Goal: Check status: Check status

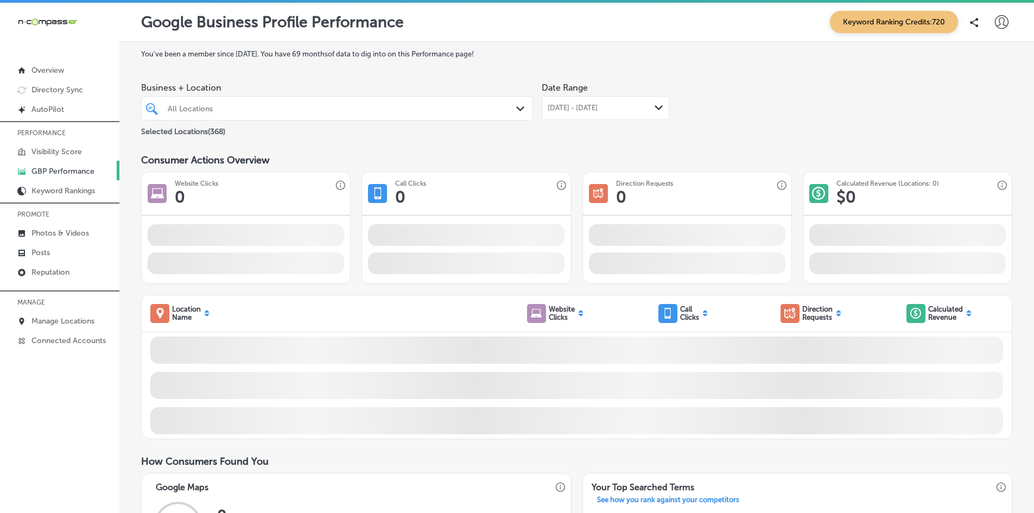
click at [68, 169] on p "GBP Performance" at bounding box center [62, 171] width 63 height 9
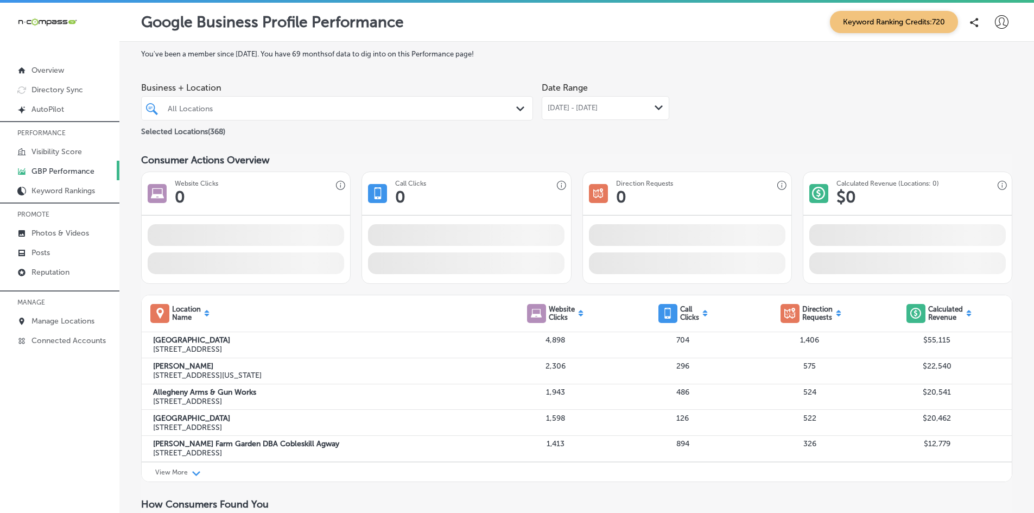
click at [225, 106] on div "All Locations" at bounding box center [342, 108] width 349 height 9
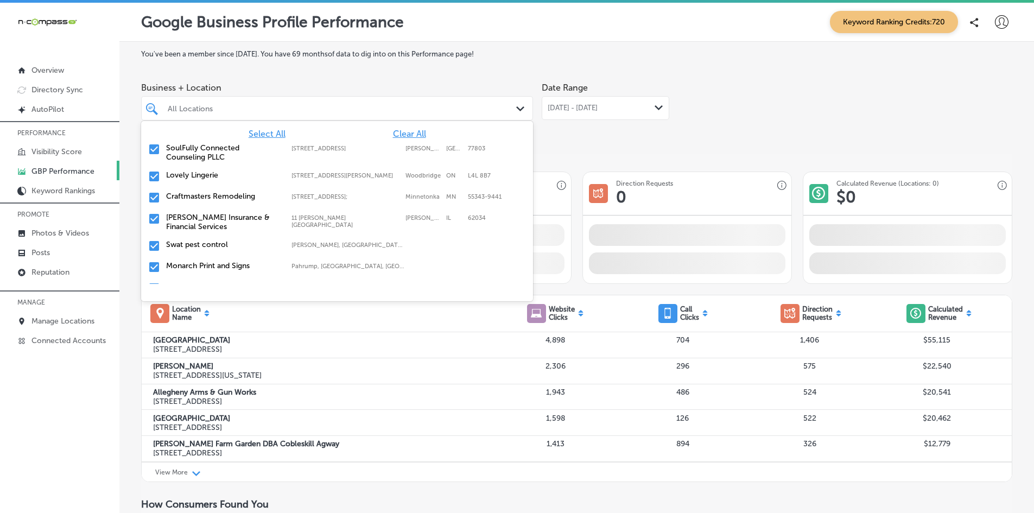
click at [597, 110] on span "[DATE] - [DATE]" at bounding box center [572, 108] width 50 height 9
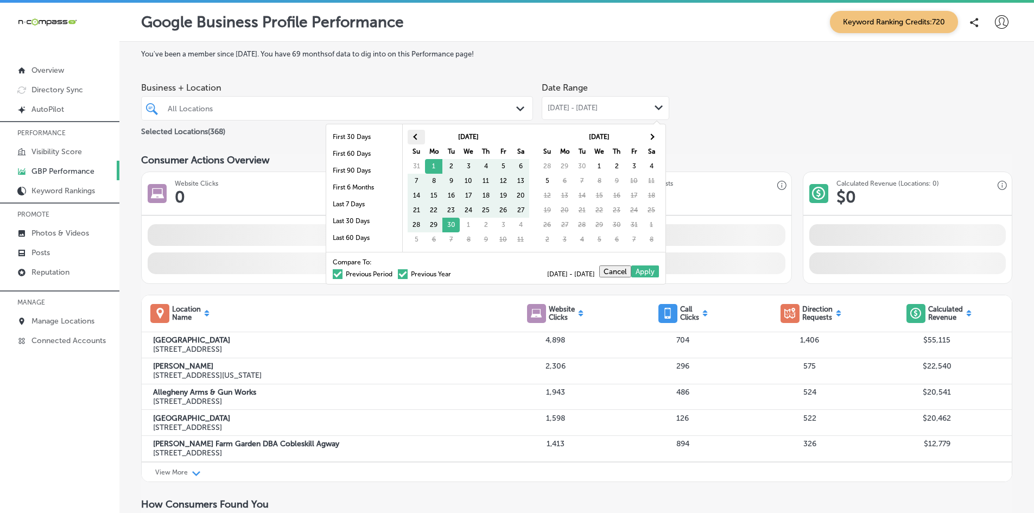
click at [413, 133] on th at bounding box center [415, 137] width 17 height 15
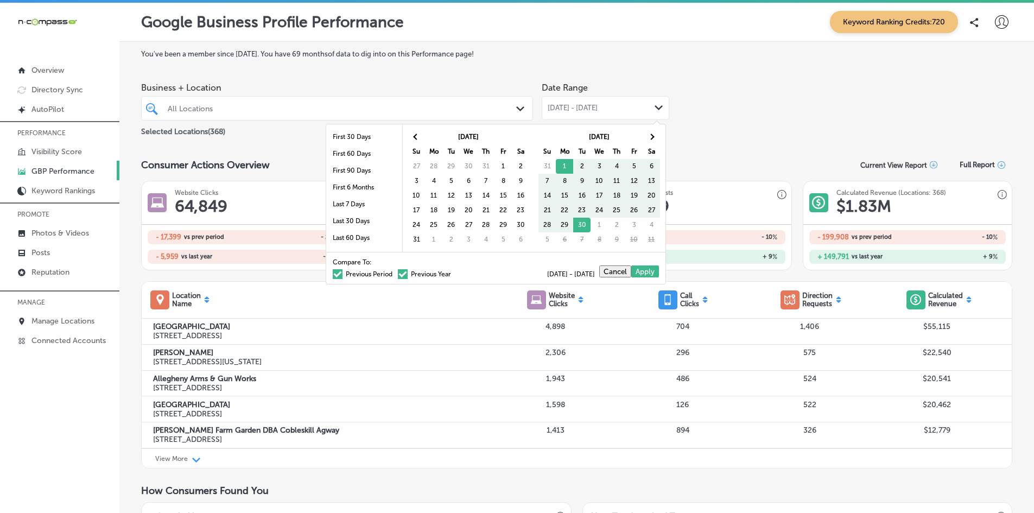
click at [413, 133] on th at bounding box center [415, 137] width 17 height 15
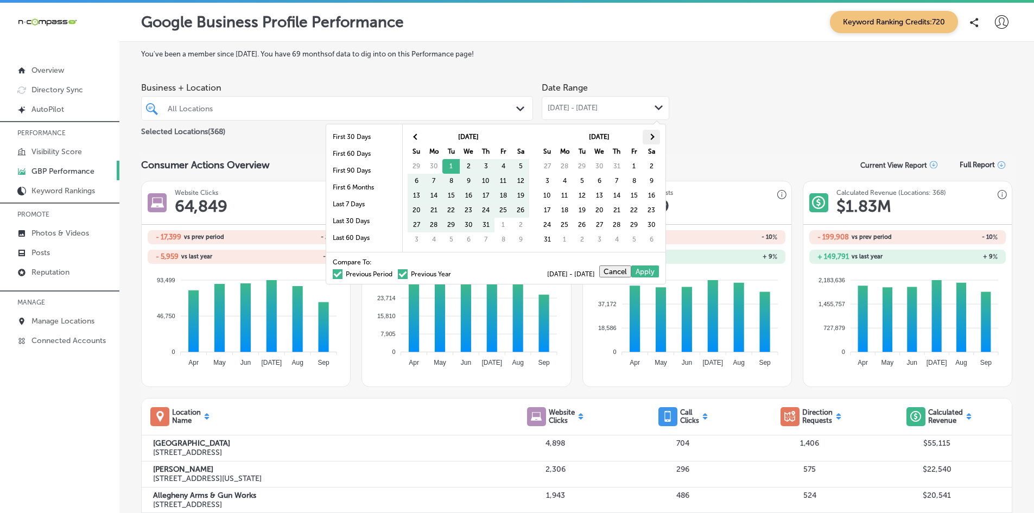
click at [655, 136] on th at bounding box center [650, 137] width 17 height 15
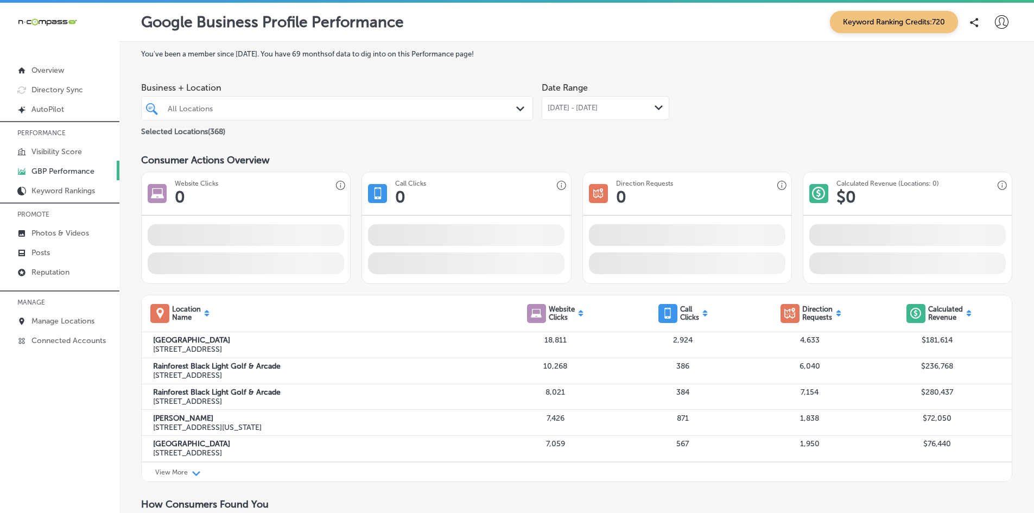
click at [337, 116] on div "All Locations" at bounding box center [336, 108] width 349 height 17
click at [337, 109] on div "All Locations" at bounding box center [342, 108] width 349 height 9
click at [338, 109] on div "All Locations" at bounding box center [342, 108] width 349 height 9
click at [335, 110] on div "All Locations" at bounding box center [342, 108] width 349 height 9
click at [374, 110] on div "All Locations" at bounding box center [342, 108] width 349 height 9
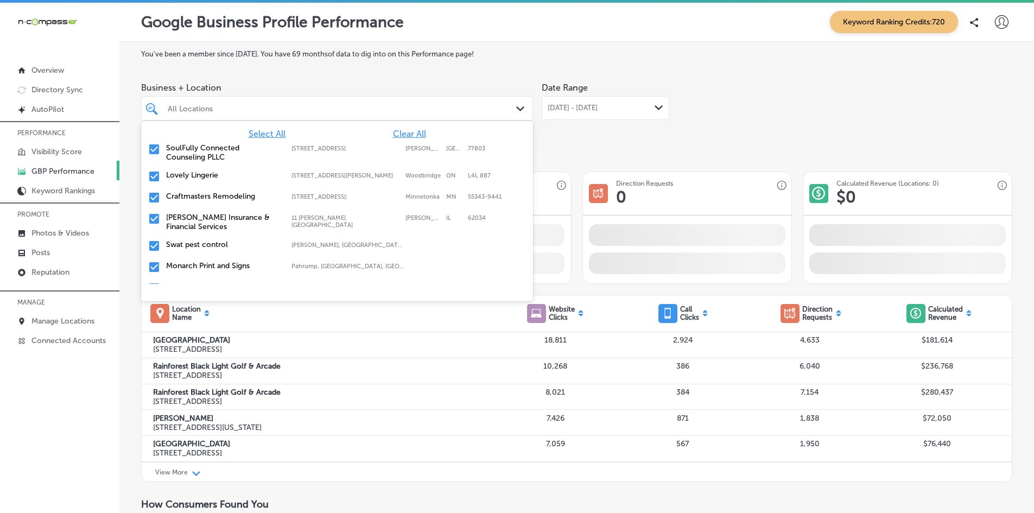
click at [393, 135] on span "Clear All" at bounding box center [409, 134] width 33 height 10
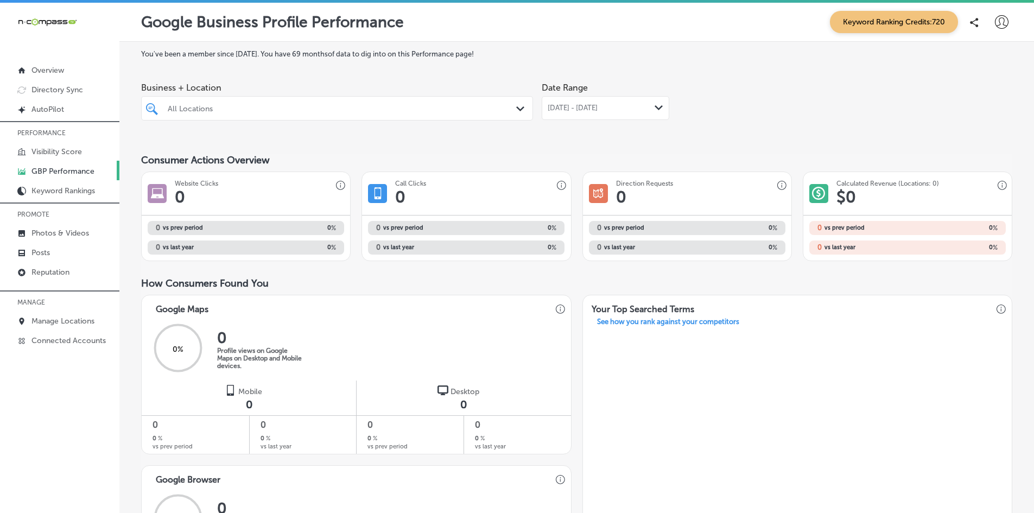
click at [312, 104] on div "All Locations" at bounding box center [342, 108] width 349 height 9
drag, startPoint x: 310, startPoint y: 117, endPoint x: 313, endPoint y: 111, distance: 6.8
click at [310, 116] on div "All Locations Path Created with Sketch." at bounding box center [337, 108] width 392 height 24
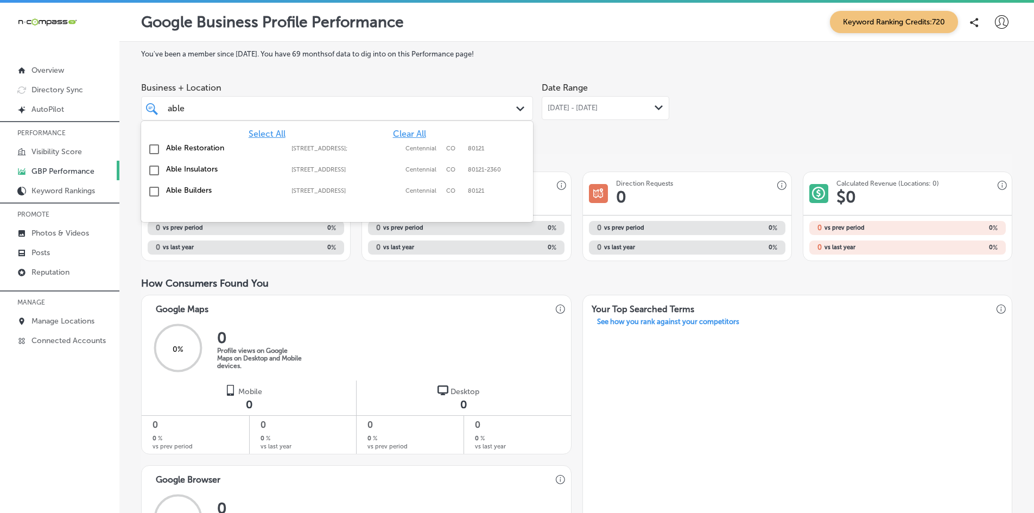
click at [194, 188] on label "Able Builders" at bounding box center [223, 190] width 114 height 9
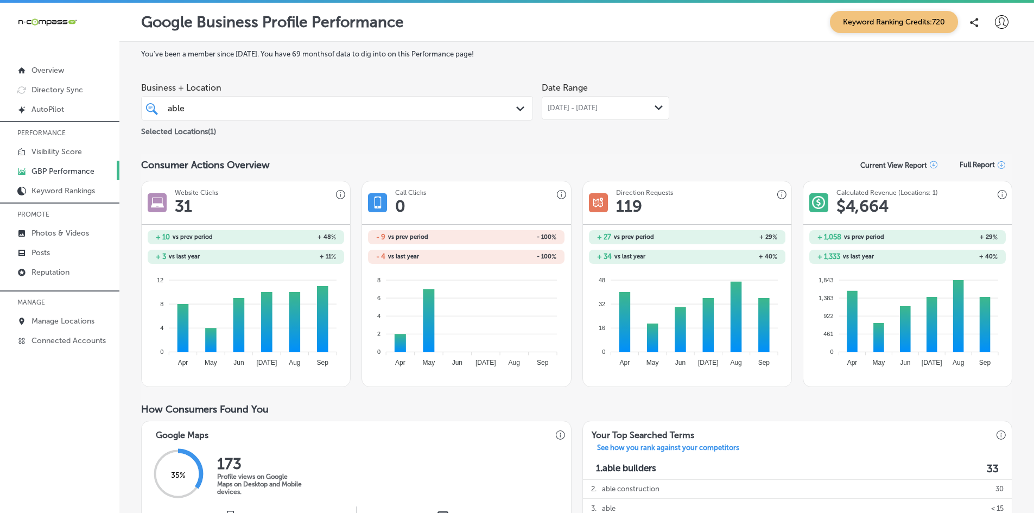
click at [543, 104] on div "[DATE] - [DATE] Path Created with Sketch." at bounding box center [604, 108] width 127 height 24
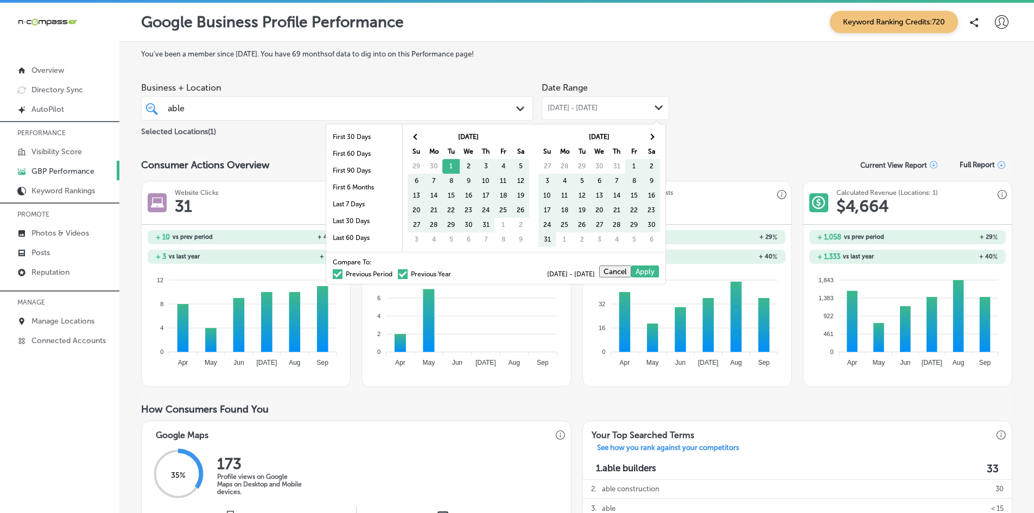
click at [333, 275] on span at bounding box center [338, 274] width 10 height 10
click at [394, 272] on input "Previous Period" at bounding box center [394, 272] width 0 height 0
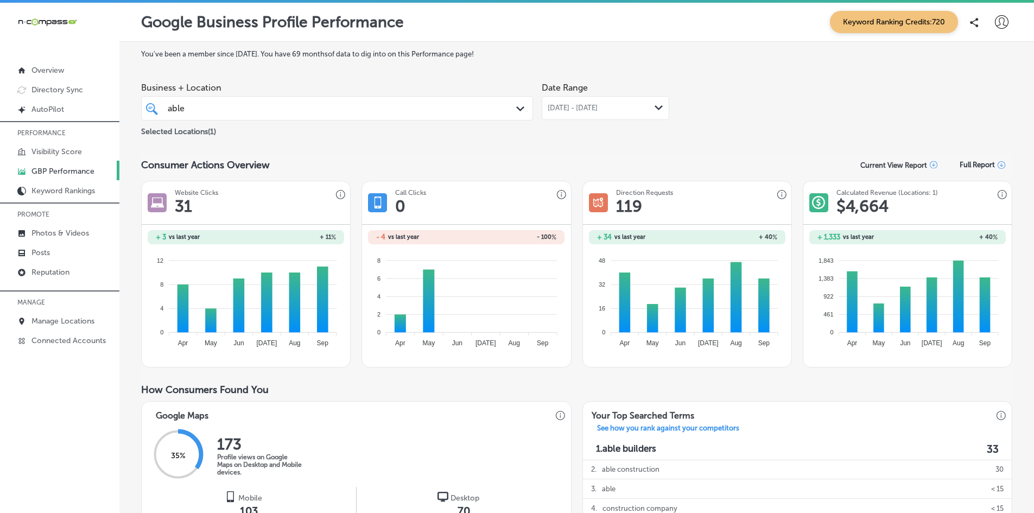
click at [519, 104] on div "Path Created with Sketch." at bounding box center [522, 109] width 12 height 12
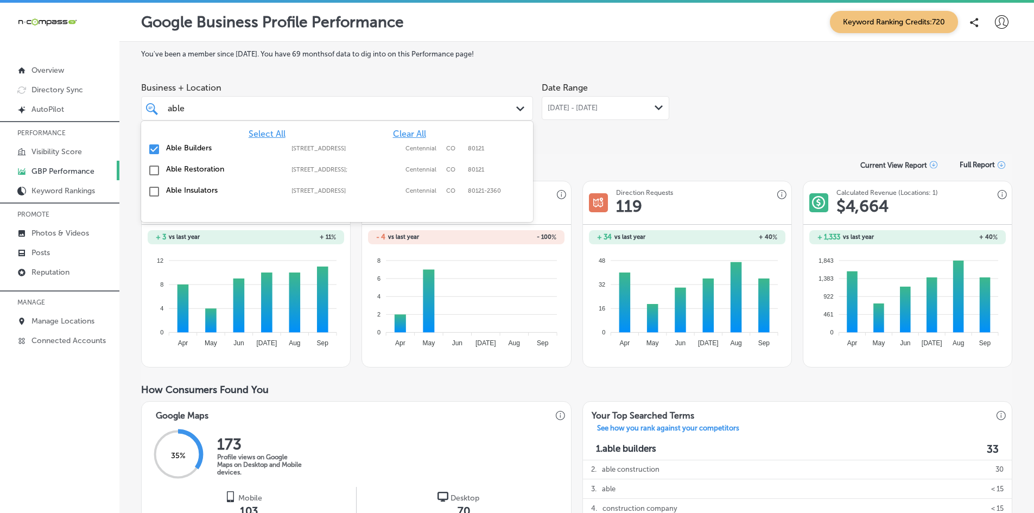
click at [154, 151] on input "checkbox" at bounding box center [154, 149] width 13 height 13
click at [226, 107] on div "able able" at bounding box center [320, 108] width 307 height 15
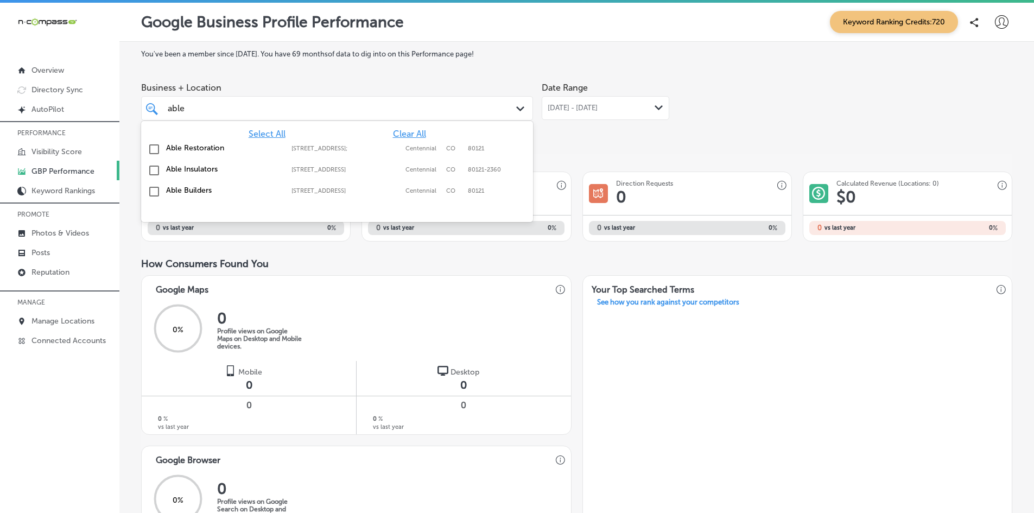
click at [226, 107] on div "able able" at bounding box center [320, 108] width 307 height 15
drag, startPoint x: 208, startPoint y: 110, endPoint x: 94, endPoint y: 106, distance: 114.0
click at [94, 106] on div "iconmonstr-menu-thin copy Created with Sketch. Overview Directory Sync Created …" at bounding box center [517, 259] width 1034 height 513
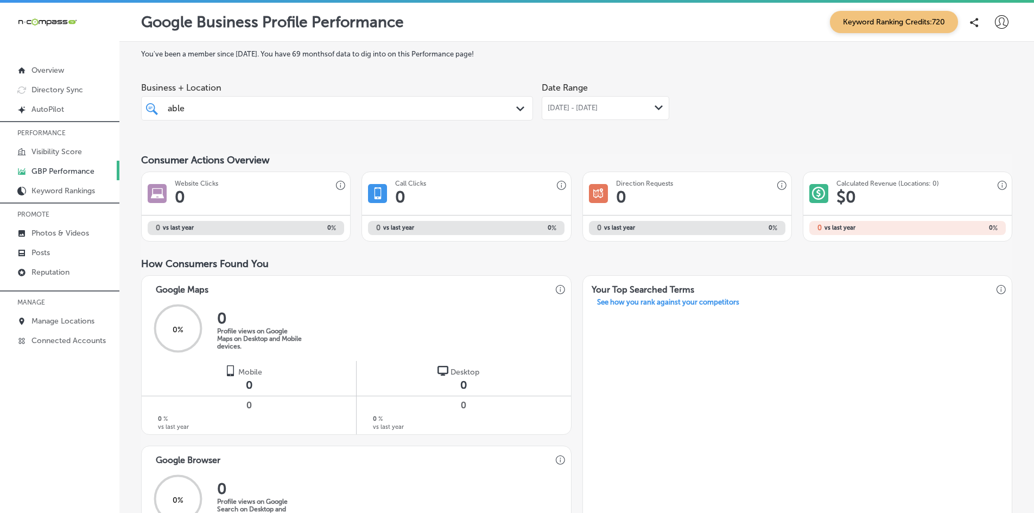
click at [246, 109] on div "able able" at bounding box center [320, 108] width 307 height 15
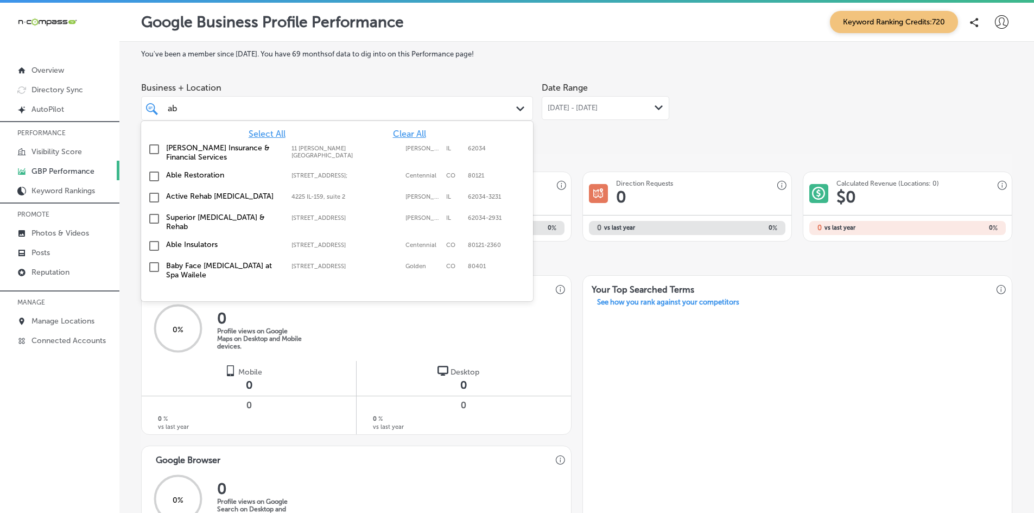
type input "a"
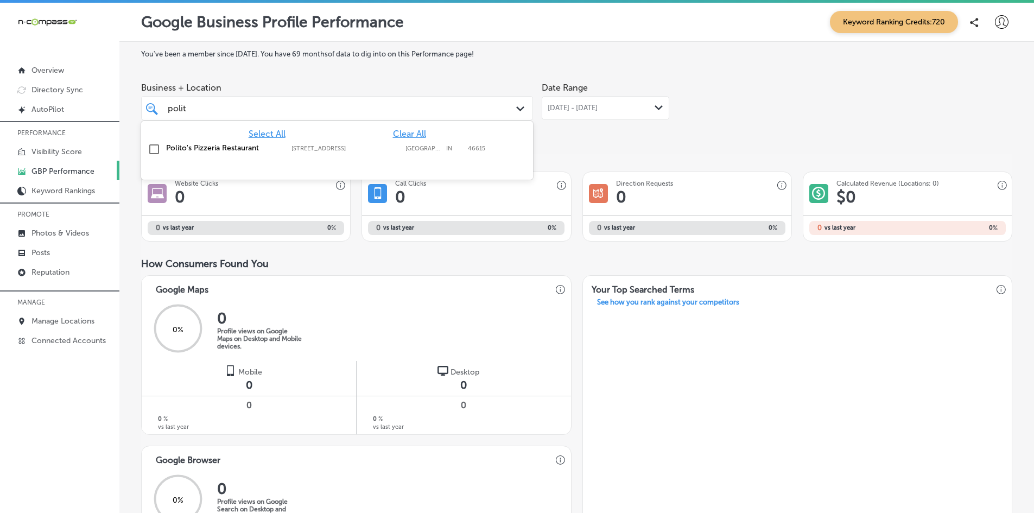
click at [156, 148] on input "checkbox" at bounding box center [154, 149] width 13 height 13
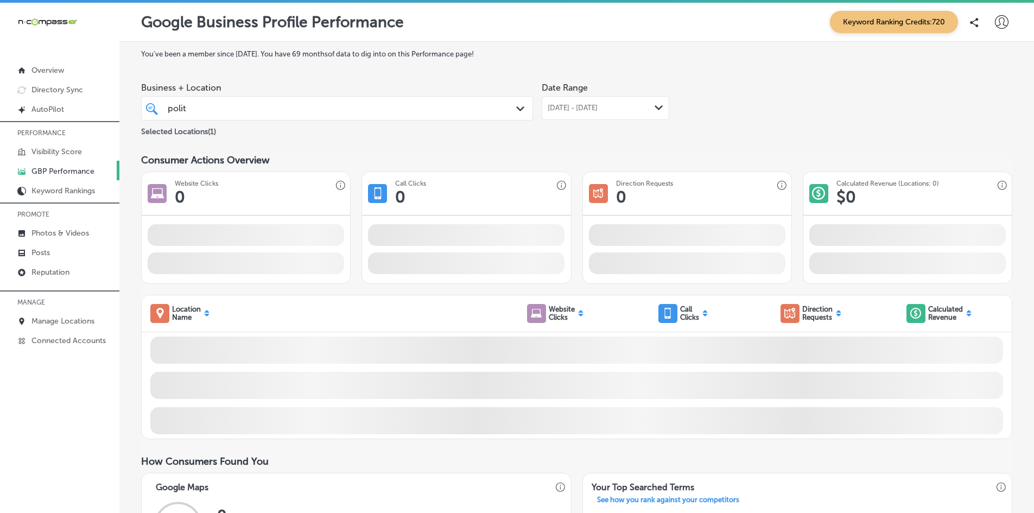
click at [649, 136] on div "Date Range [DATE] - [DATE] Path Created with Sketch." at bounding box center [604, 107] width 127 height 61
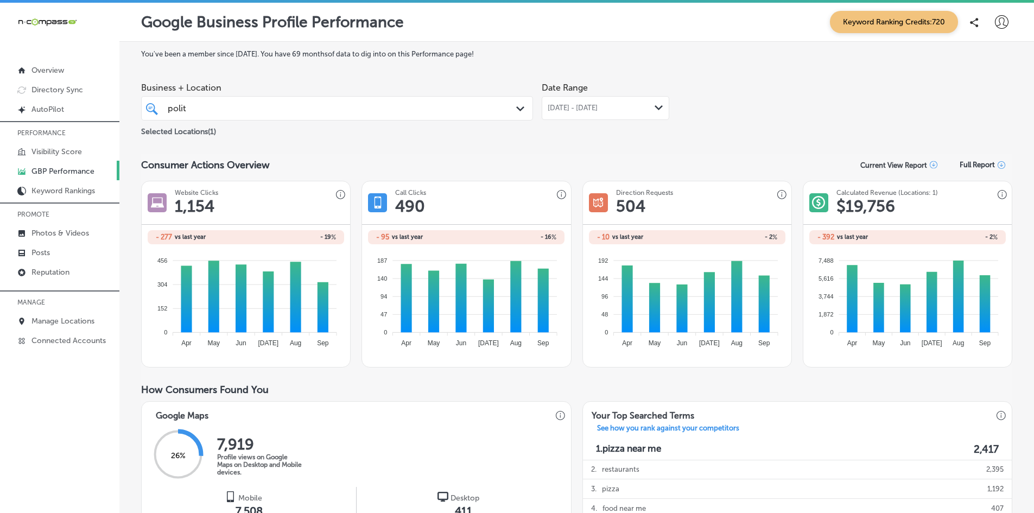
click at [552, 110] on span "[DATE] - [DATE]" at bounding box center [572, 108] width 50 height 9
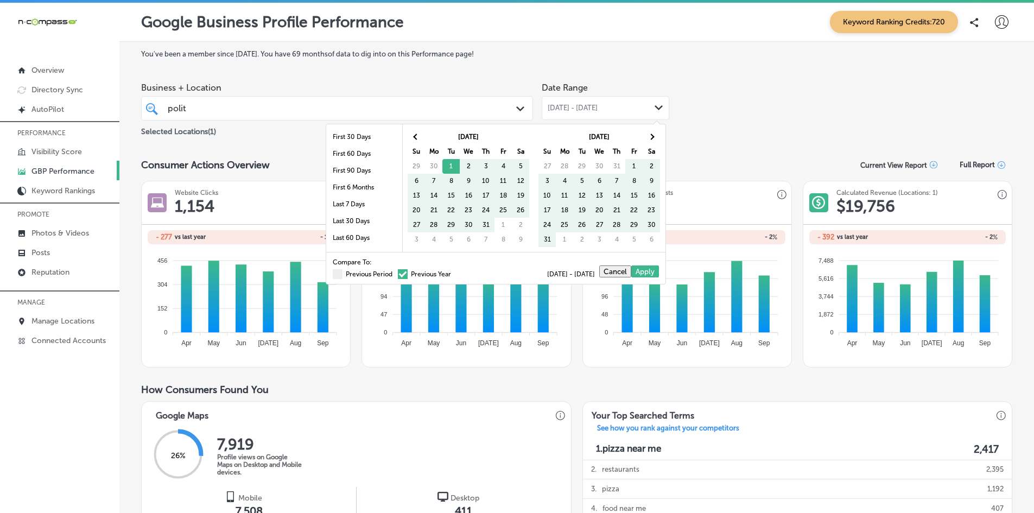
click at [398, 273] on span at bounding box center [403, 274] width 10 height 10
click at [453, 272] on input "Previous Year" at bounding box center [453, 272] width 0 height 0
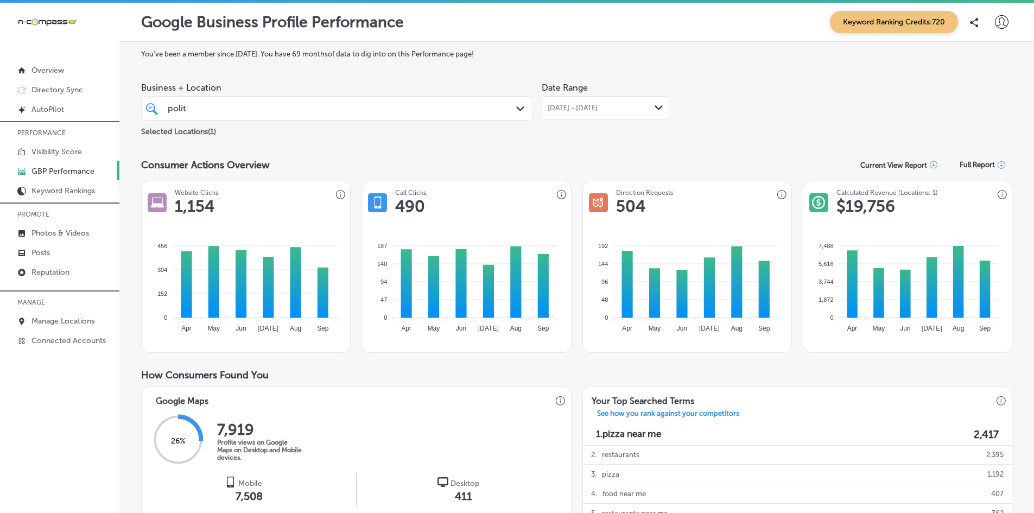
click at [579, 113] on div "[DATE] - [DATE] Path Created with Sketch." at bounding box center [604, 108] width 127 height 24
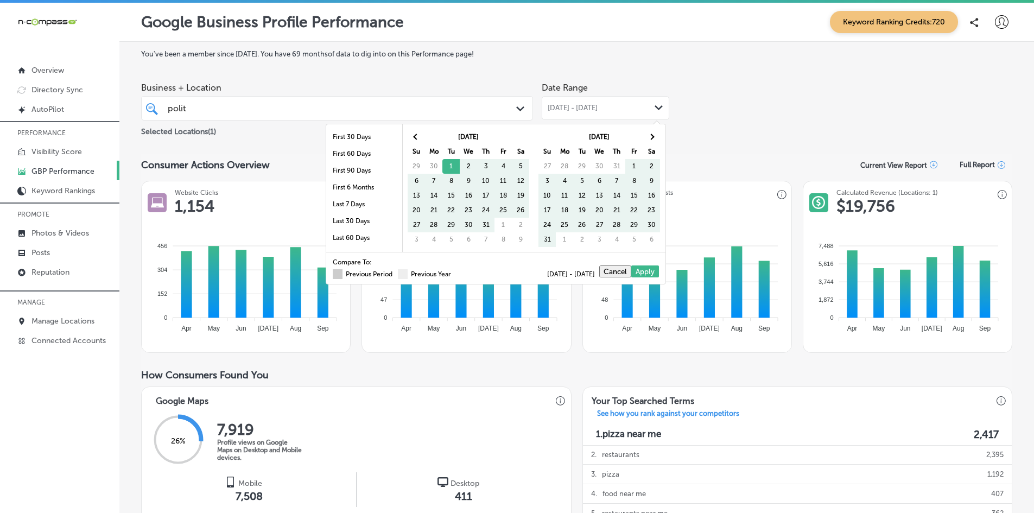
click at [333, 272] on span at bounding box center [338, 274] width 10 height 10
click at [394, 272] on input "Previous Period" at bounding box center [394, 272] width 0 height 0
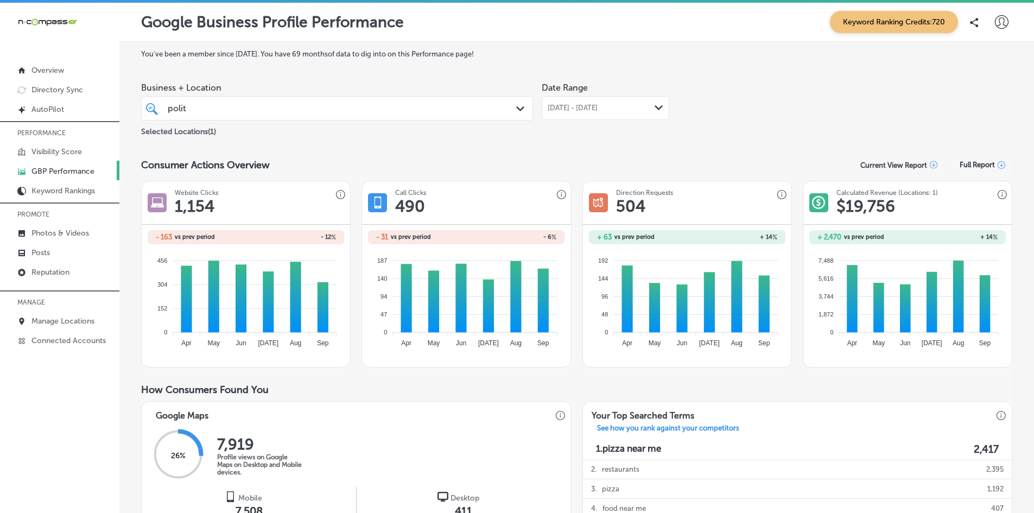
click at [587, 100] on div "[DATE] - [DATE] Path Created with Sketch." at bounding box center [604, 108] width 127 height 24
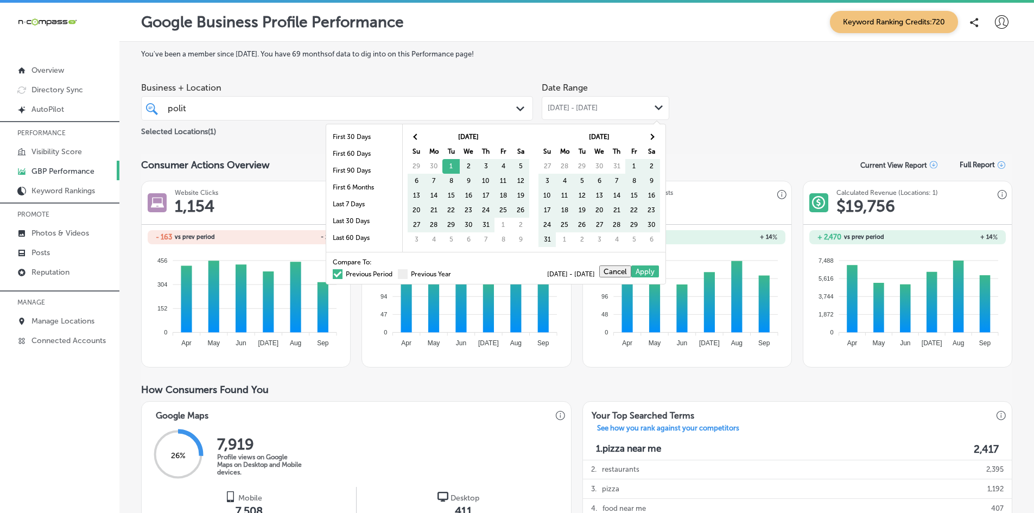
click at [333, 272] on span at bounding box center [338, 274] width 10 height 10
click at [394, 272] on input "Previous Period" at bounding box center [394, 272] width 0 height 0
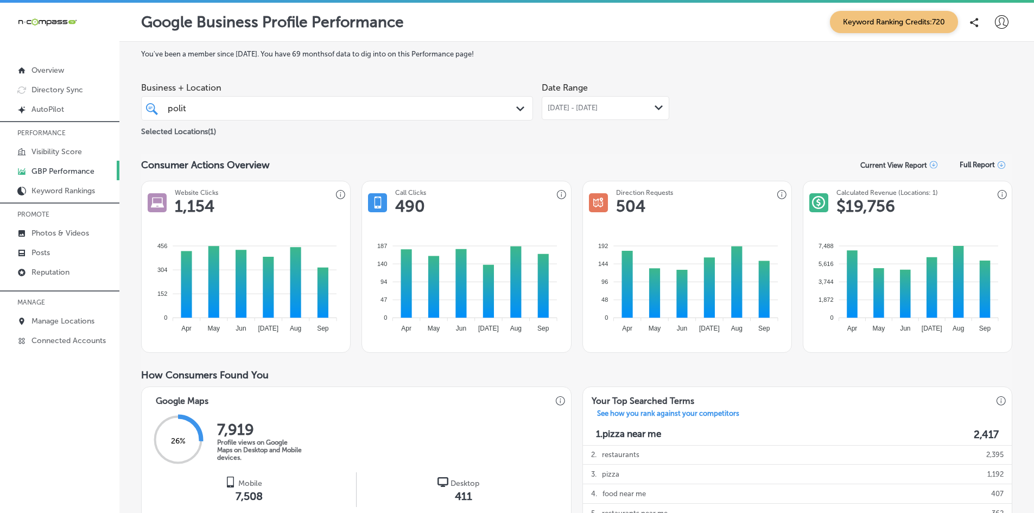
click at [331, 109] on div "polit polit" at bounding box center [320, 108] width 307 height 15
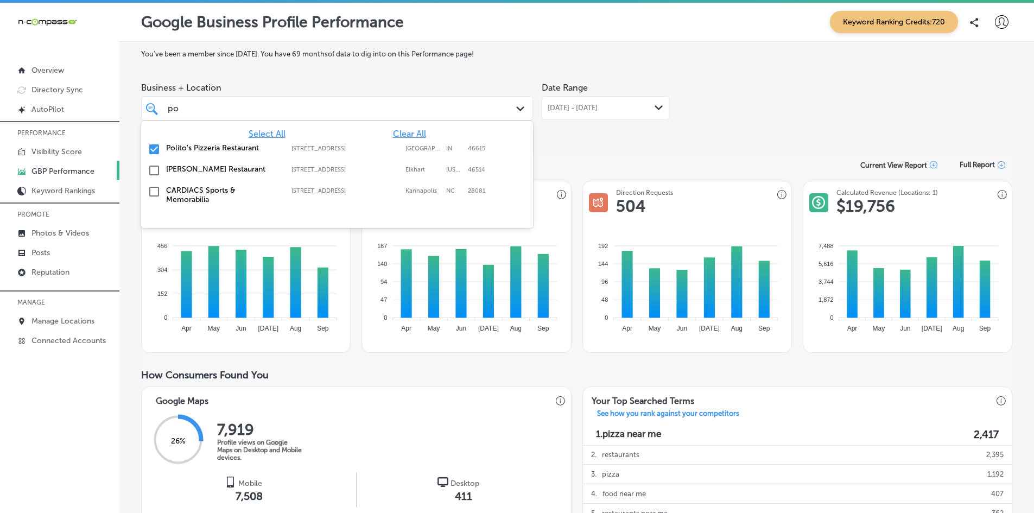
type input "p"
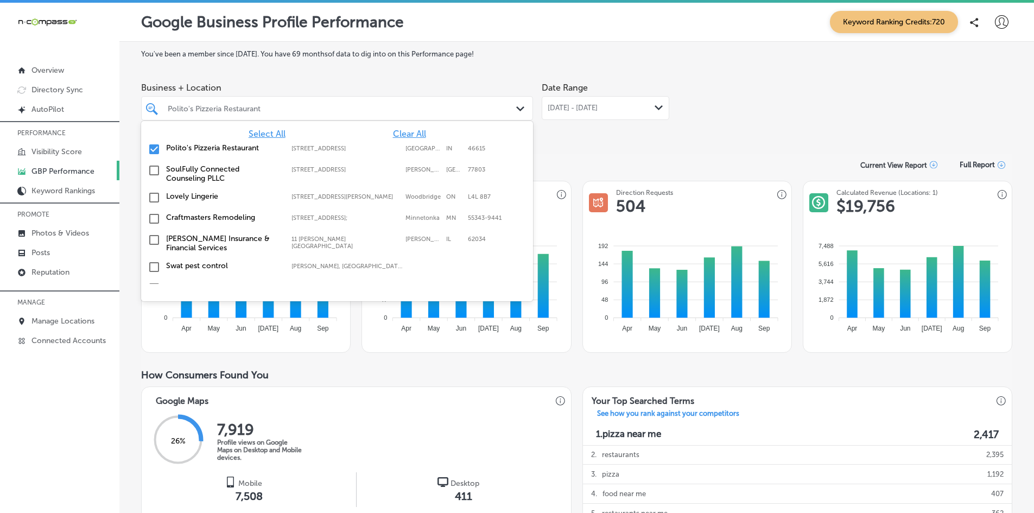
drag, startPoint x: 153, startPoint y: 150, endPoint x: 223, endPoint y: 103, distance: 84.1
click at [153, 150] on input "checkbox" at bounding box center [154, 149] width 13 height 13
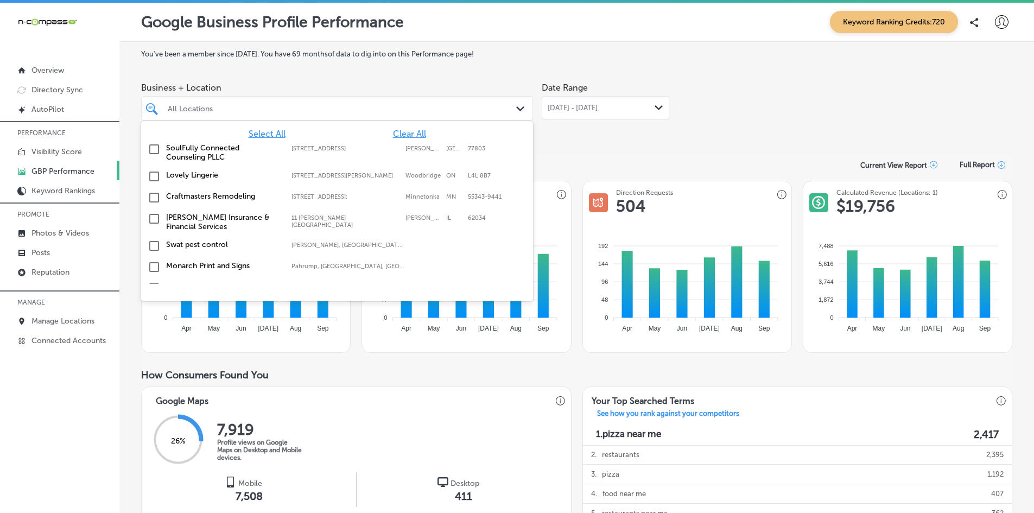
click at [214, 106] on div "All Locations" at bounding box center [342, 108] width 349 height 9
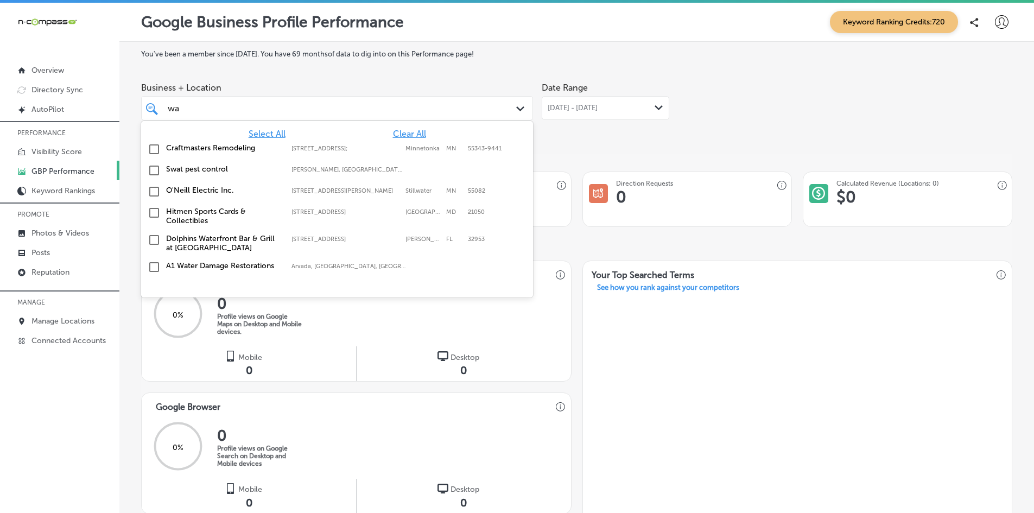
type input "w"
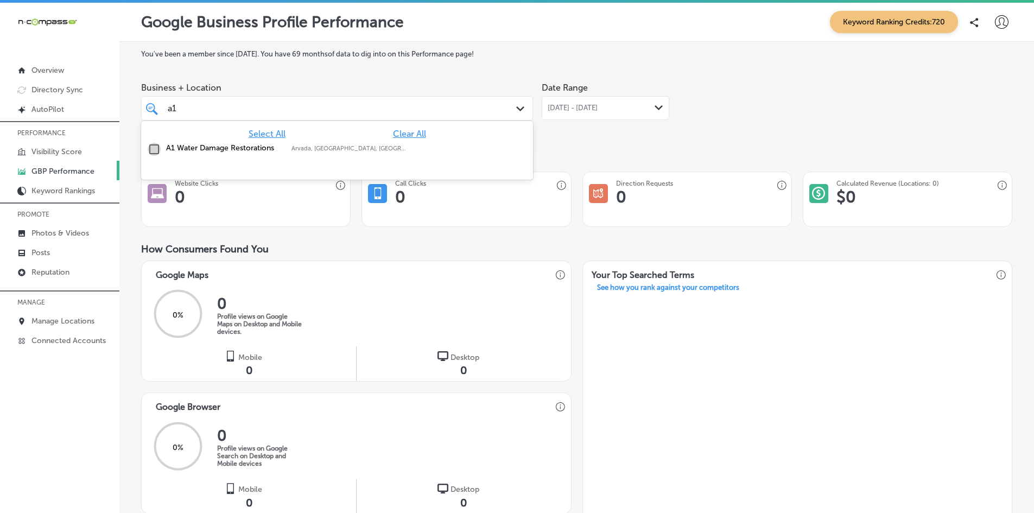
click at [154, 149] on input "checkbox" at bounding box center [154, 149] width 13 height 13
click at [576, 131] on div "Date Range [DATE] - [DATE] Path Created with Sketch." at bounding box center [604, 107] width 127 height 61
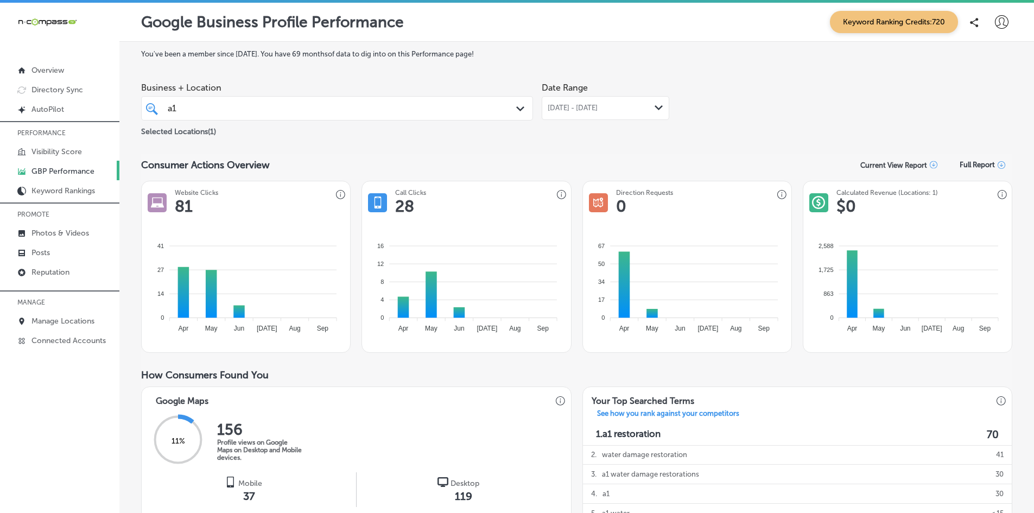
click at [597, 109] on span "[DATE] - [DATE]" at bounding box center [572, 108] width 50 height 9
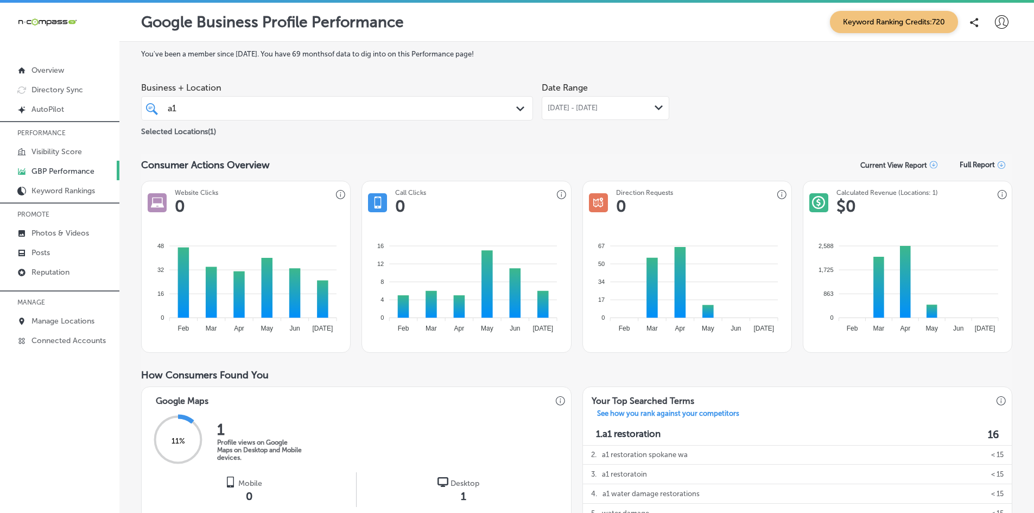
click at [575, 108] on span "[DATE] - [DATE]" at bounding box center [572, 108] width 50 height 9
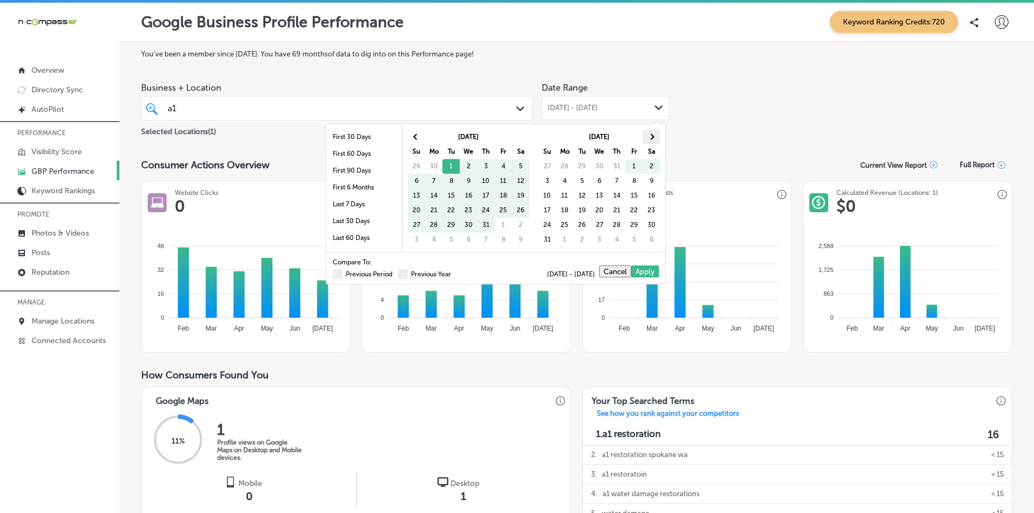
click at [652, 140] on th at bounding box center [650, 137] width 17 height 15
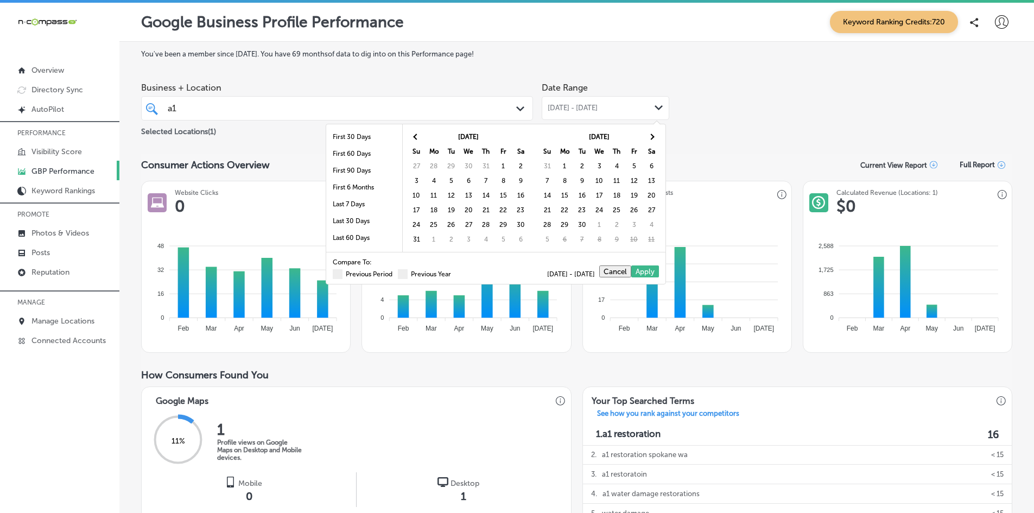
click at [652, 140] on th at bounding box center [650, 137] width 17 height 15
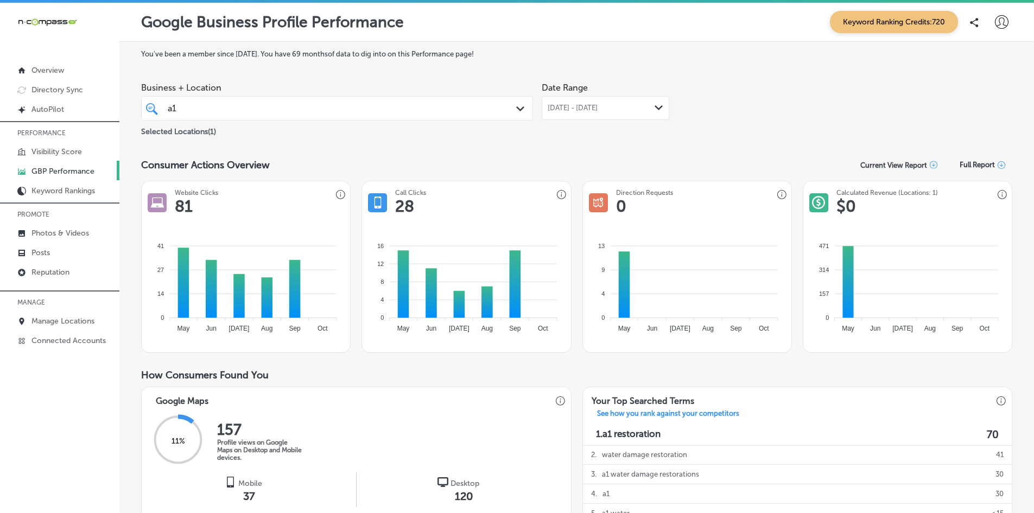
click at [570, 114] on div "[DATE] - [DATE] Path Created with Sketch." at bounding box center [604, 108] width 127 height 24
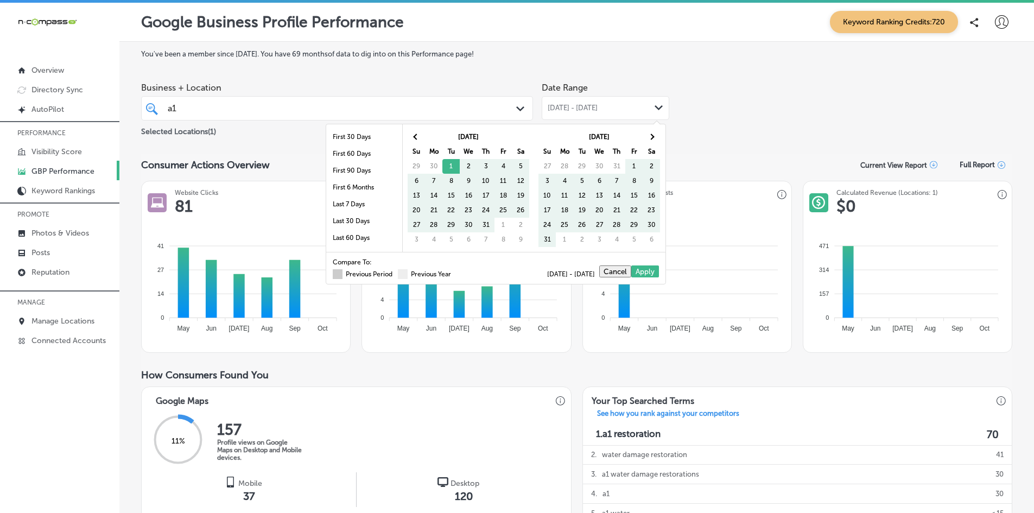
click at [333, 273] on span at bounding box center [338, 274] width 10 height 10
click at [394, 272] on input "Previous Period" at bounding box center [394, 272] width 0 height 0
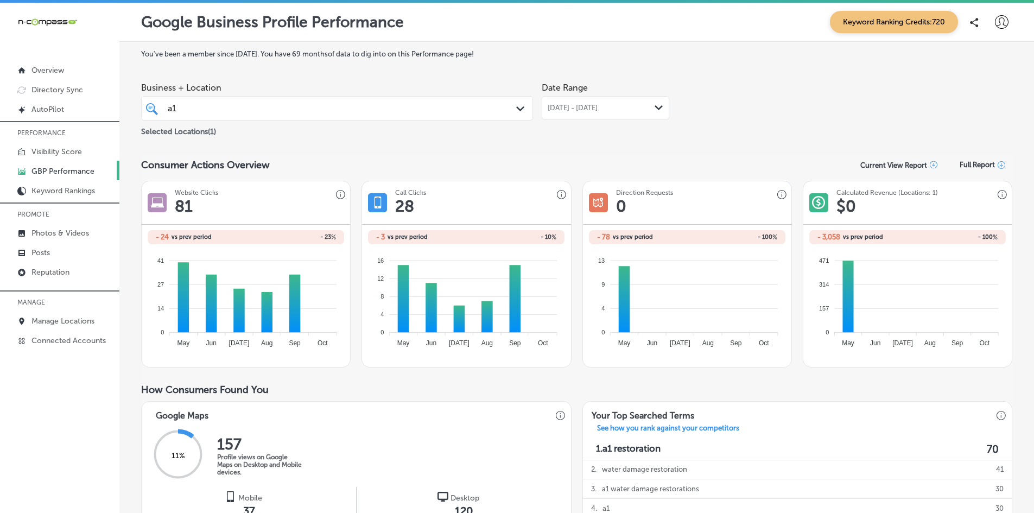
click at [585, 103] on div "[DATE] - [DATE] Path Created with Sketch." at bounding box center [604, 108] width 127 height 24
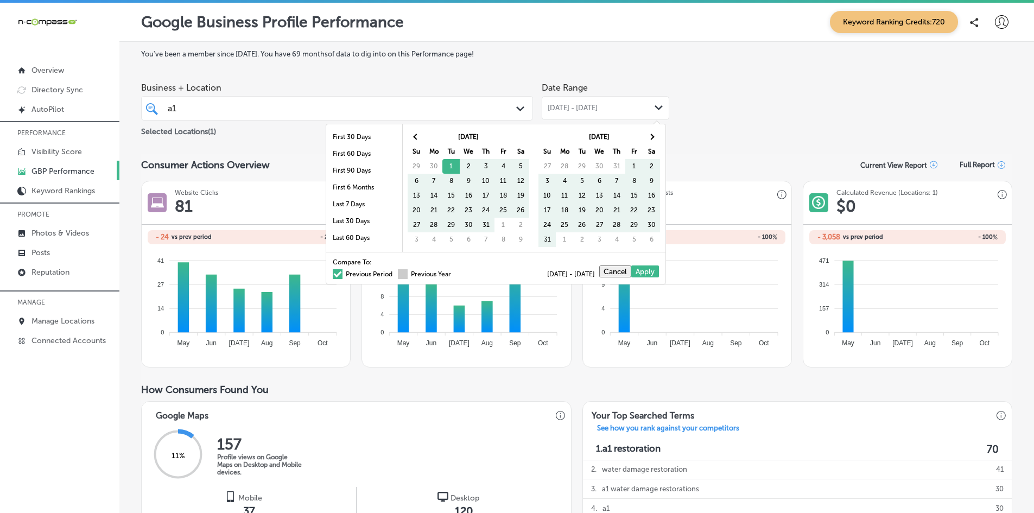
click at [398, 275] on span at bounding box center [403, 274] width 10 height 10
click at [453, 272] on input "Previous Year" at bounding box center [453, 272] width 0 height 0
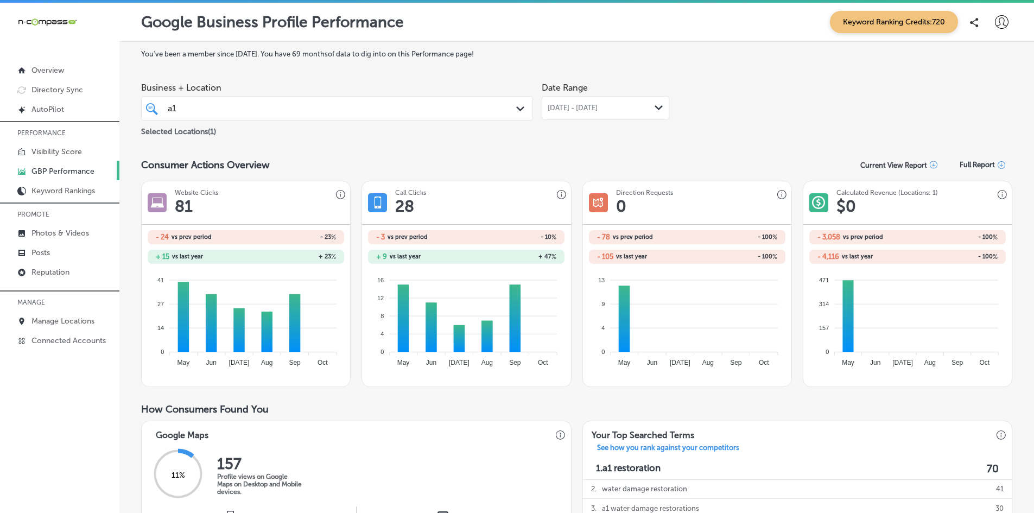
click at [550, 105] on span "[DATE] - [DATE]" at bounding box center [572, 108] width 50 height 9
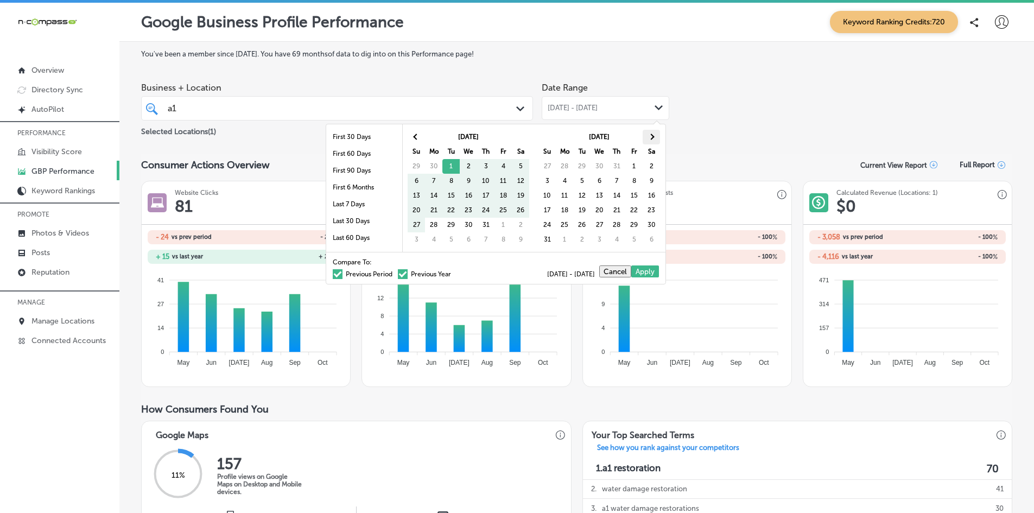
click at [646, 137] on th at bounding box center [650, 137] width 17 height 15
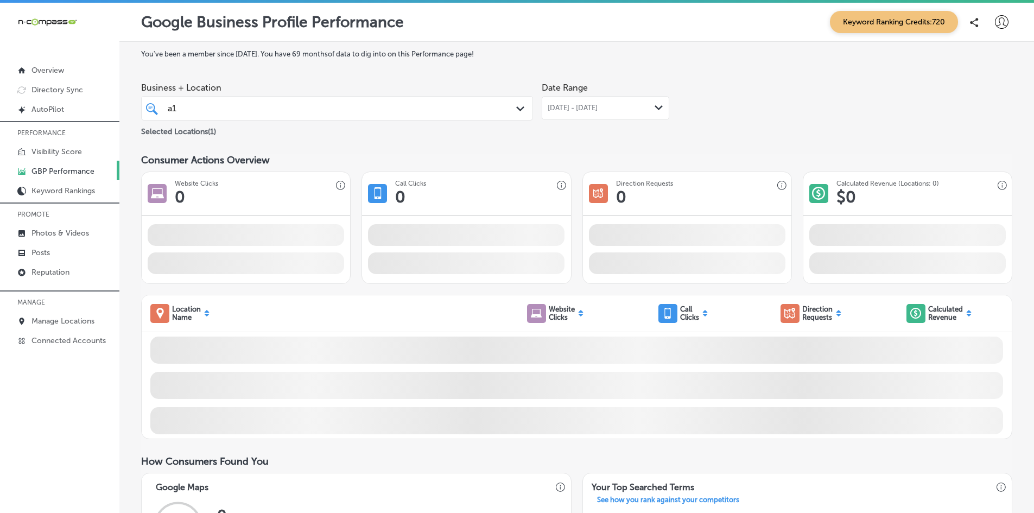
click at [711, 118] on div "Business + Location a1 a1 Path Created with Sketch. Selected Locations ( 1 ) Da…" at bounding box center [576, 107] width 871 height 61
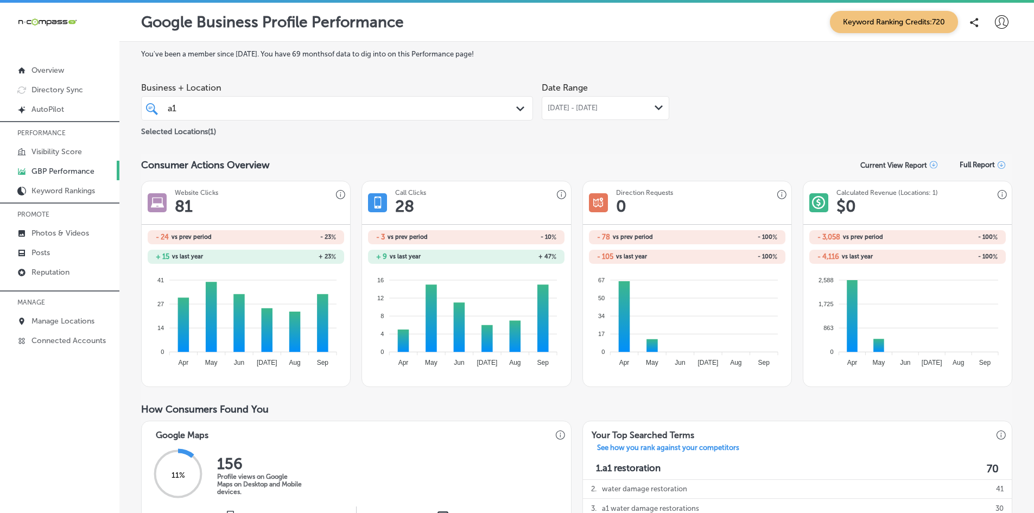
click at [506, 111] on div "a1 a1" at bounding box center [336, 108] width 349 height 17
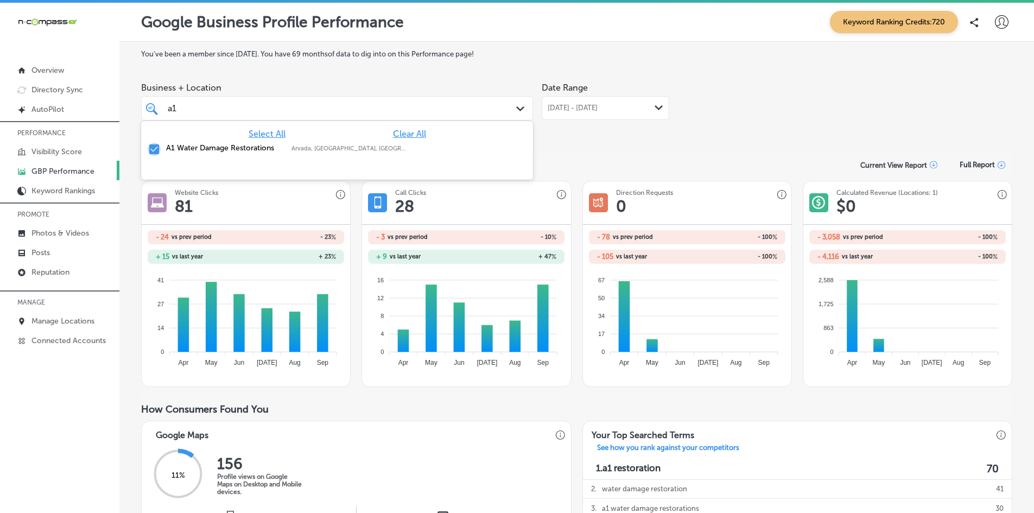
click at [155, 148] on input "checkbox" at bounding box center [154, 149] width 13 height 13
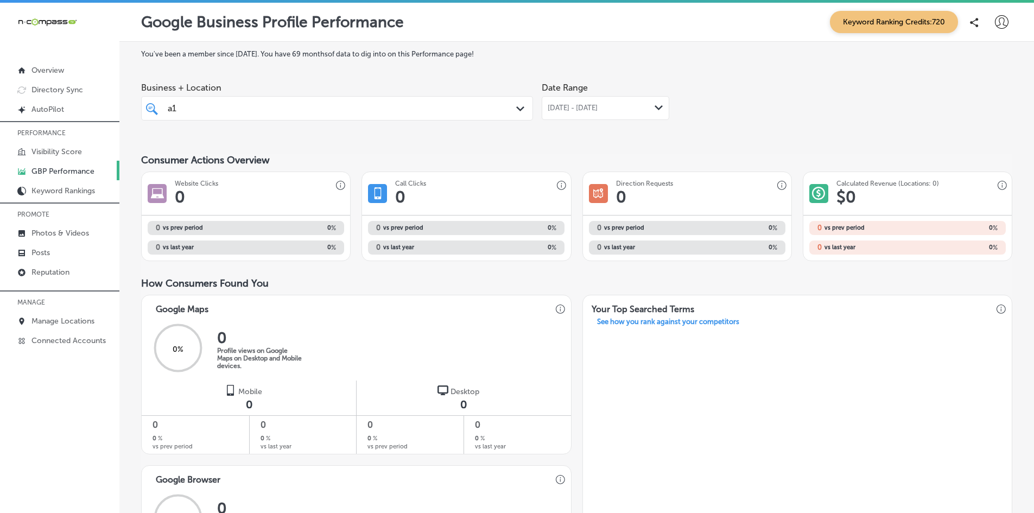
drag, startPoint x: 189, startPoint y: 105, endPoint x: 148, endPoint y: 105, distance: 41.8
click at [148, 105] on div "a1 a1 Path Created with Sketch." at bounding box center [337, 108] width 391 height 17
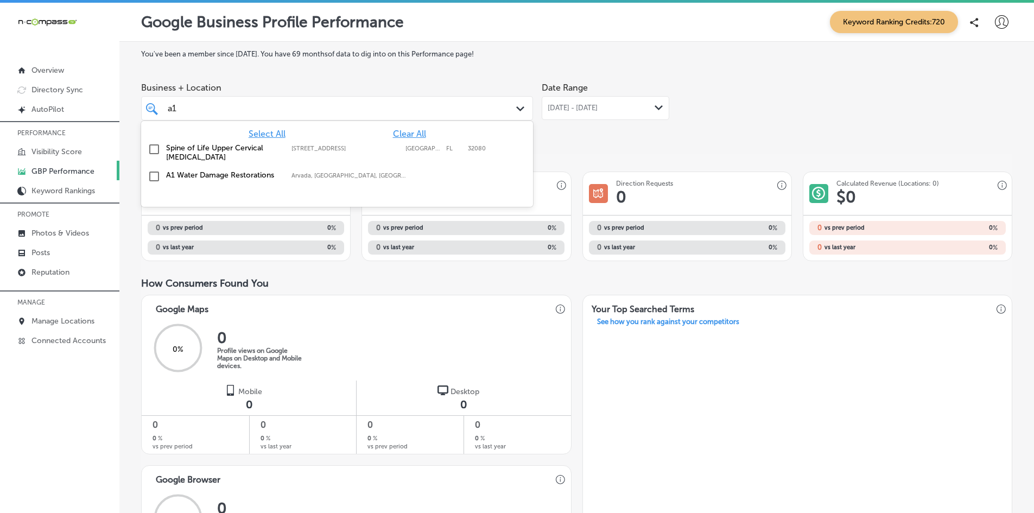
type input "a"
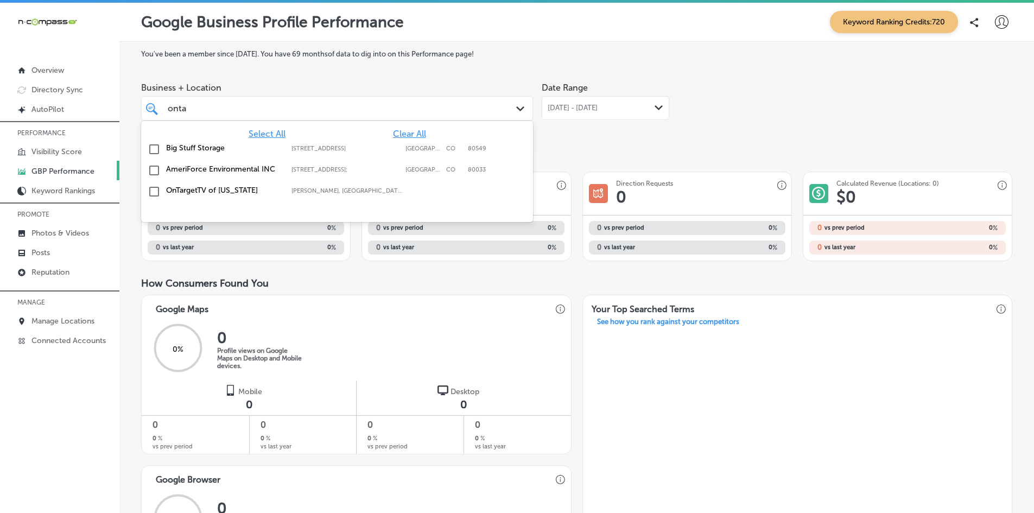
click at [200, 112] on div "onta onta" at bounding box center [320, 108] width 307 height 15
click at [152, 192] on input "checkbox" at bounding box center [154, 191] width 13 height 13
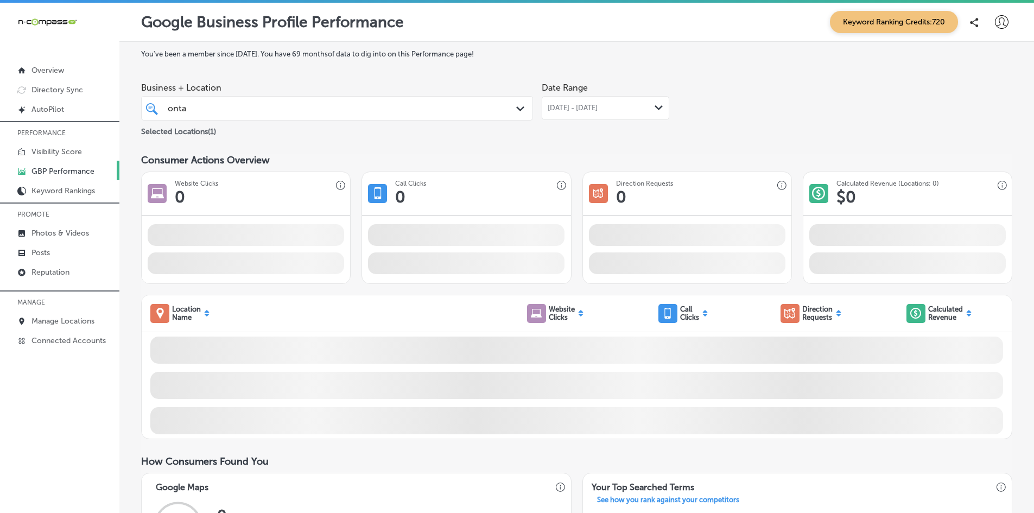
click at [597, 128] on div "Date Range [DATE] - [DATE] Path Created with Sketch." at bounding box center [604, 107] width 127 height 61
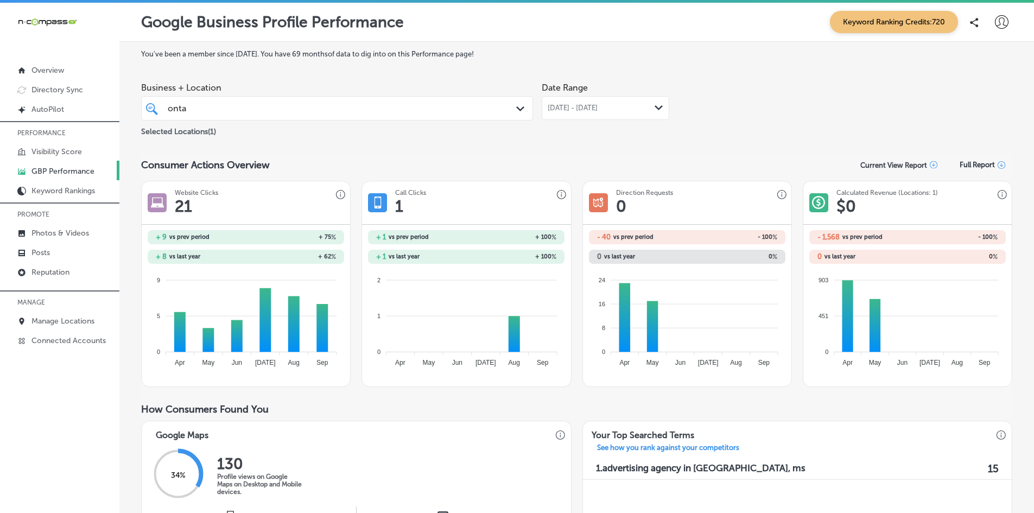
click at [580, 113] on div "[DATE] - [DATE] Path Created with Sketch." at bounding box center [604, 108] width 127 height 24
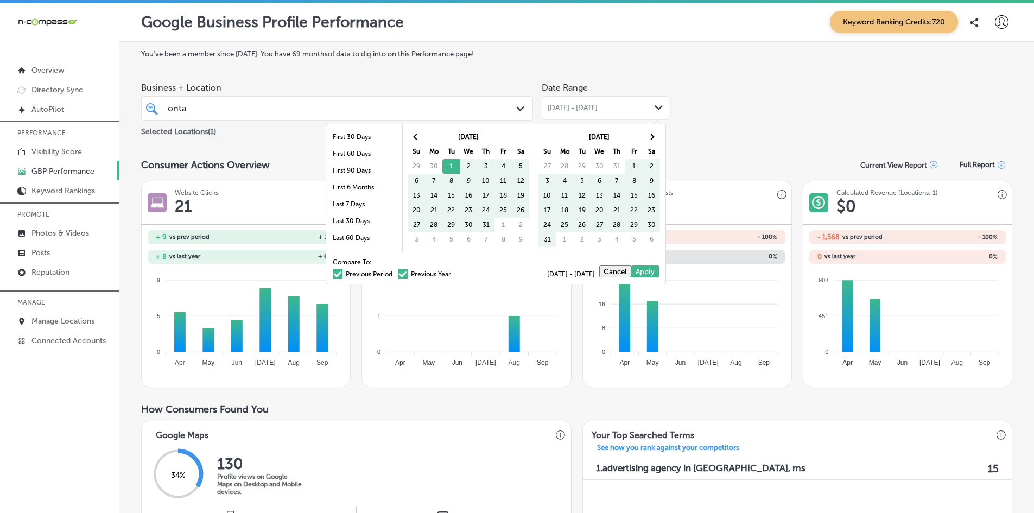
click at [333, 273] on span at bounding box center [338, 274] width 10 height 10
click at [394, 272] on input "Previous Period" at bounding box center [394, 272] width 0 height 0
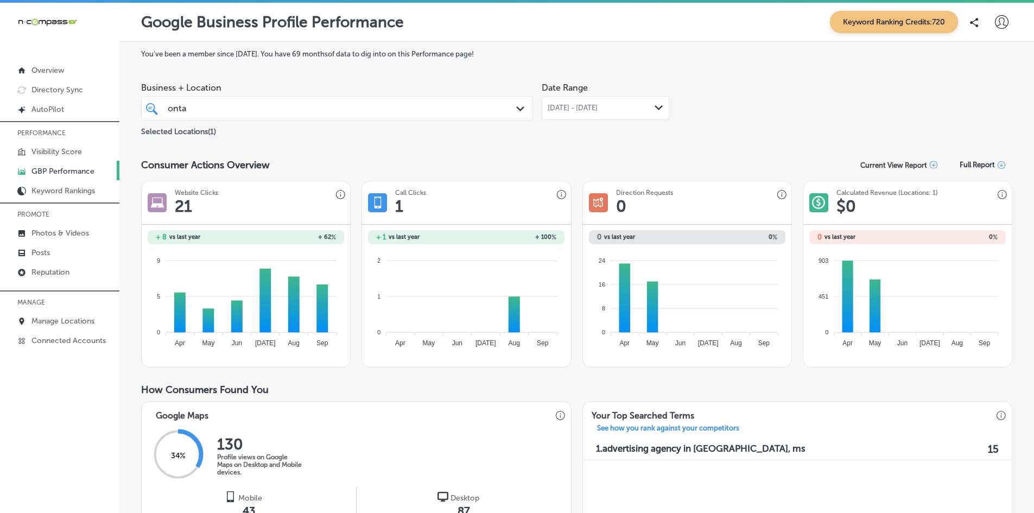
click at [258, 116] on div "onta onta" at bounding box center [336, 108] width 349 height 17
drag, startPoint x: 229, startPoint y: 106, endPoint x: 106, endPoint y: 111, distance: 123.8
click at [106, 111] on div "iconmonstr-menu-thin copy Created with Sketch. Overview Directory Sync Created …" at bounding box center [517, 259] width 1034 height 513
click at [200, 104] on div "onta onta" at bounding box center [320, 108] width 307 height 15
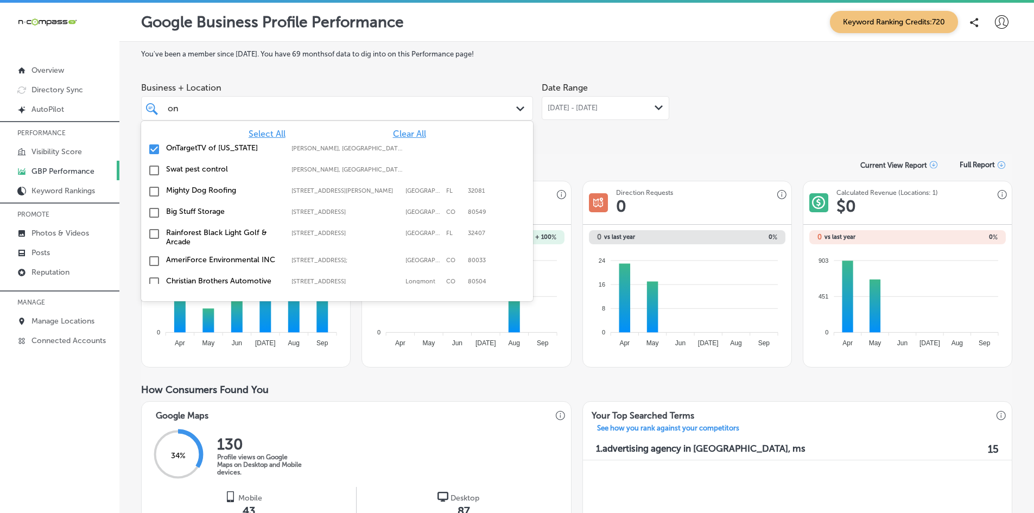
type input "o"
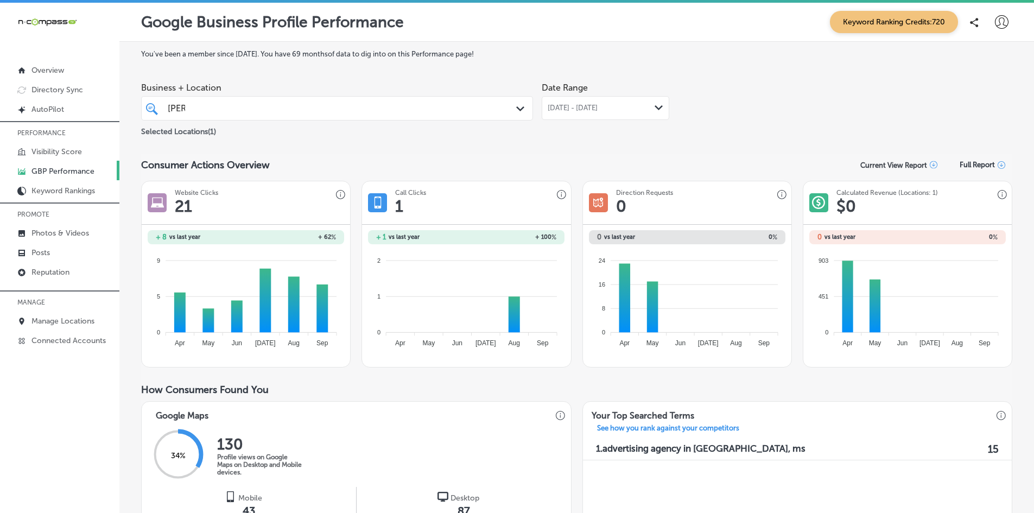
click at [202, 107] on div "[PERSON_NAME]" at bounding box center [320, 108] width 307 height 15
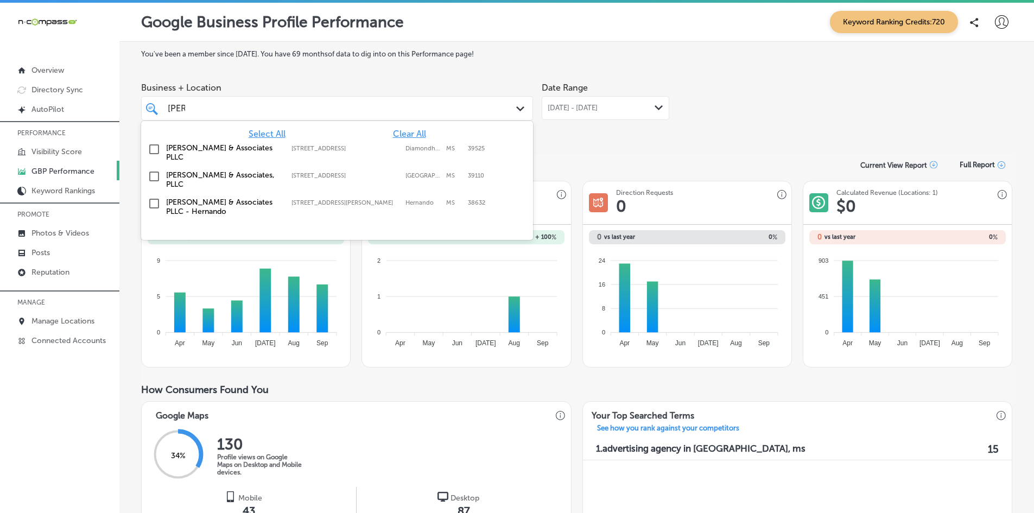
click at [153, 197] on input "checkbox" at bounding box center [154, 203] width 13 height 13
click at [603, 133] on div "Date Range [DATE] - [DATE] Path Created with Sketch." at bounding box center [604, 107] width 127 height 61
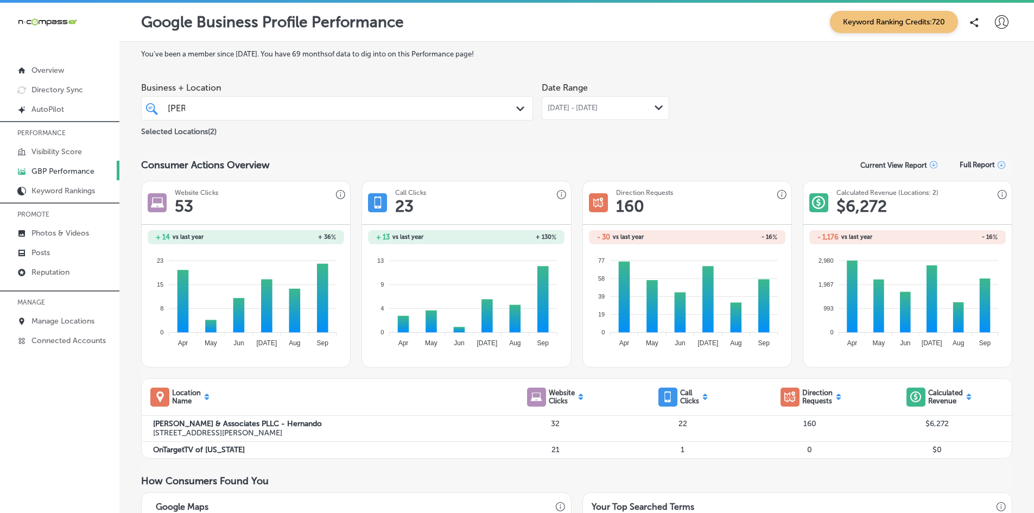
click at [251, 113] on div "[PERSON_NAME]" at bounding box center [320, 108] width 307 height 15
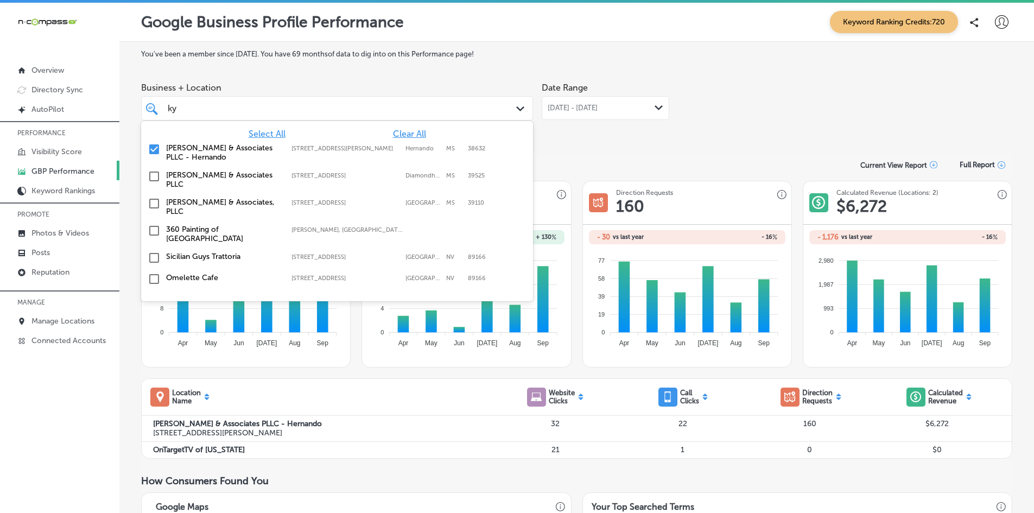
type input "k"
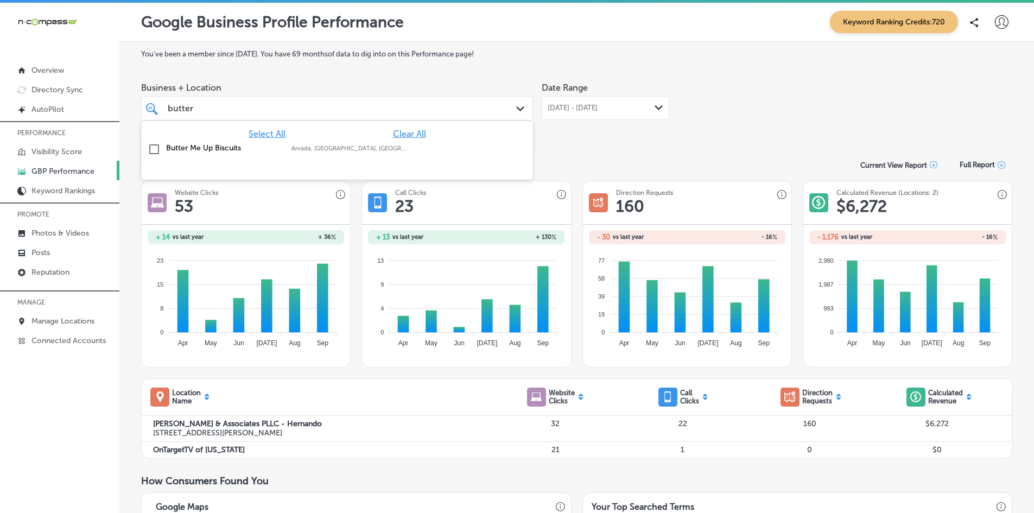
click at [151, 150] on input "checkbox" at bounding box center [154, 149] width 13 height 13
type input "butter"
click at [554, 136] on div "Date Range [DATE] - [DATE] Path Created with Sketch." at bounding box center [604, 107] width 127 height 61
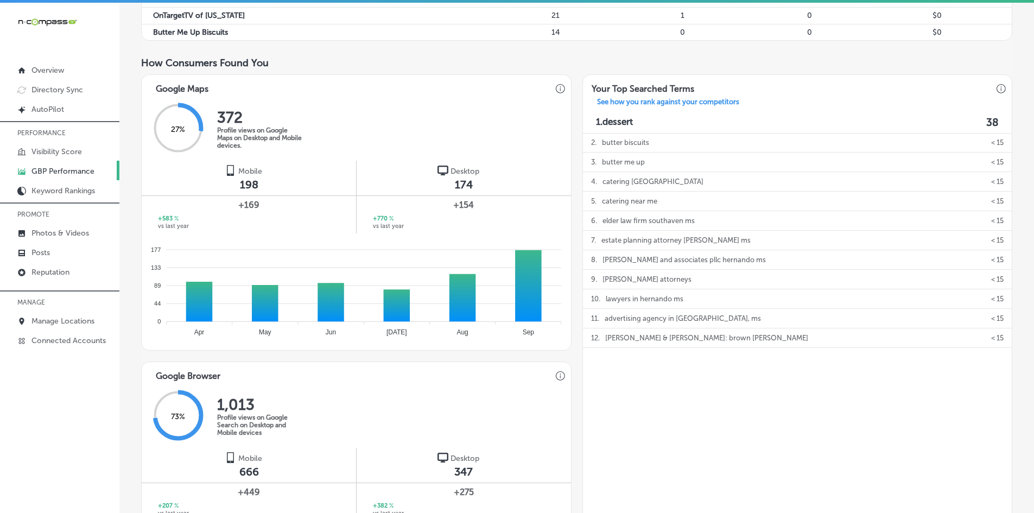
scroll to position [651, 0]
